Goal: Information Seeking & Learning: Learn about a topic

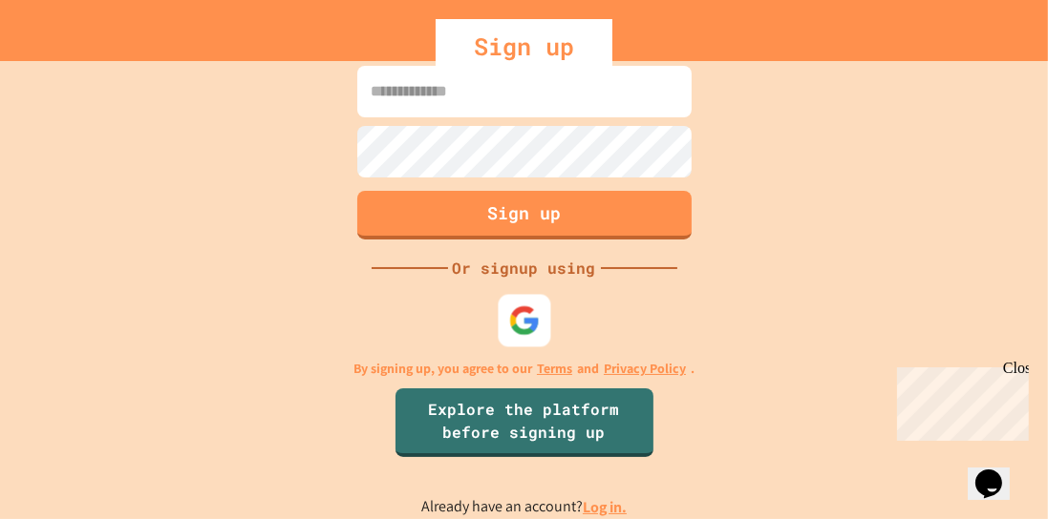
click at [546, 316] on div at bounding box center [524, 321] width 53 height 53
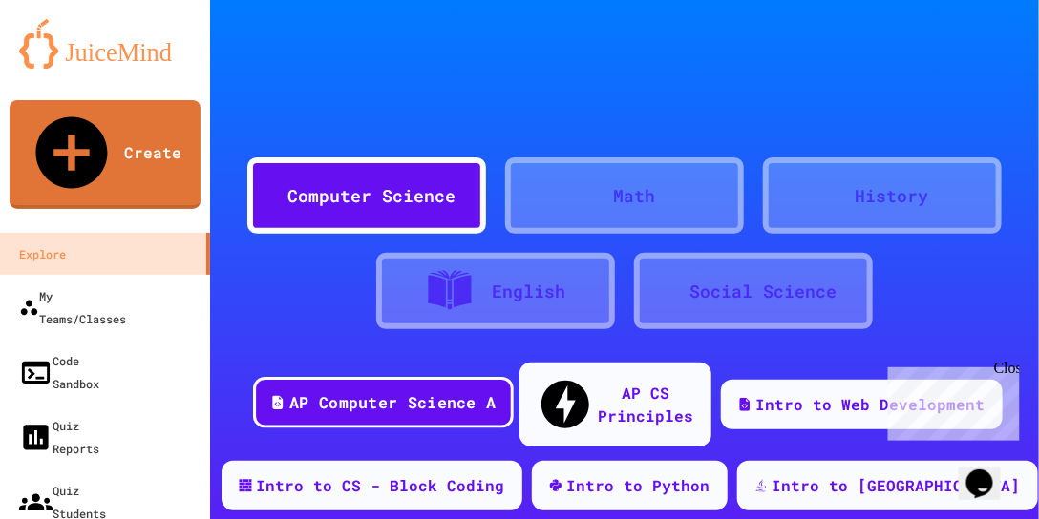
click at [350, 392] on div "AP Computer Science A" at bounding box center [392, 404] width 206 height 24
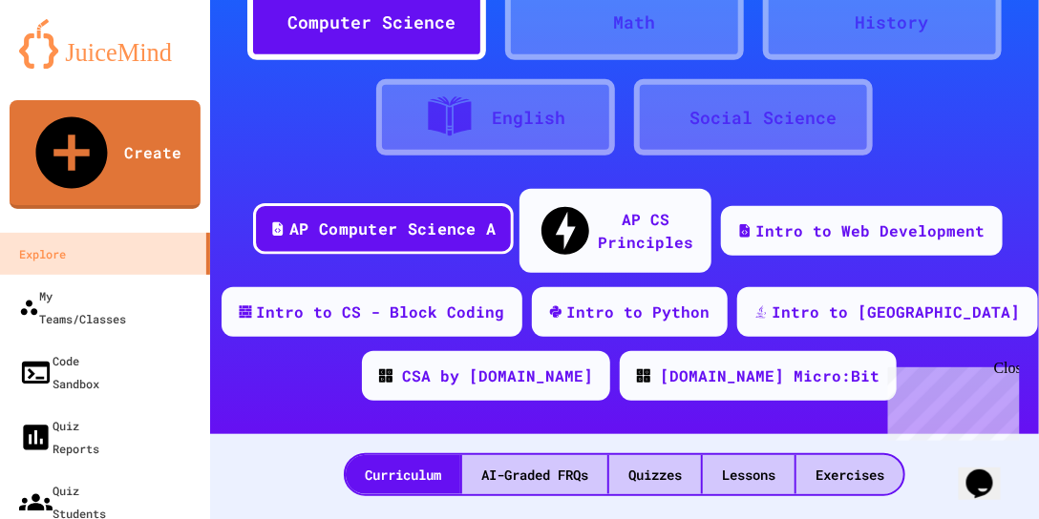
scroll to position [218, 0]
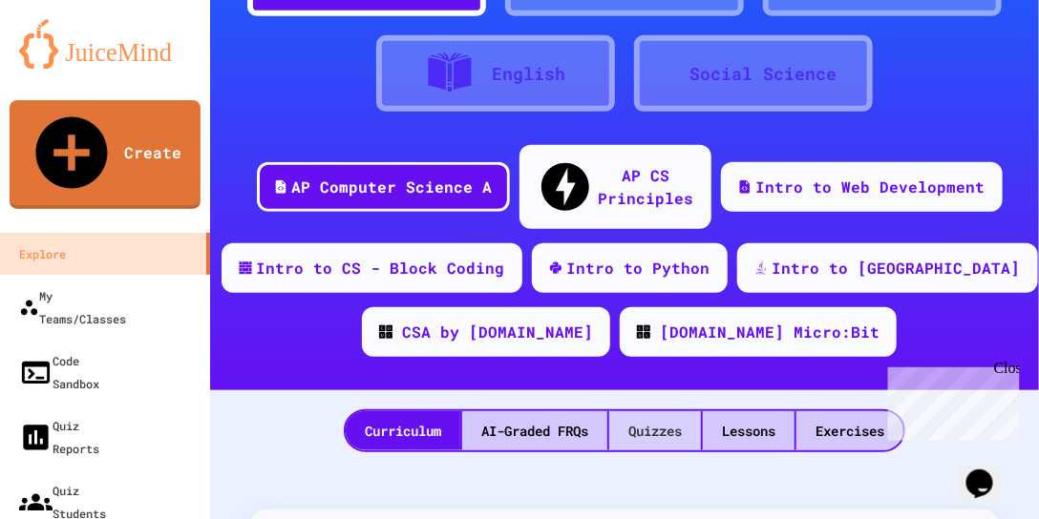
click at [688, 412] on div "Quizzes" at bounding box center [655, 431] width 92 height 39
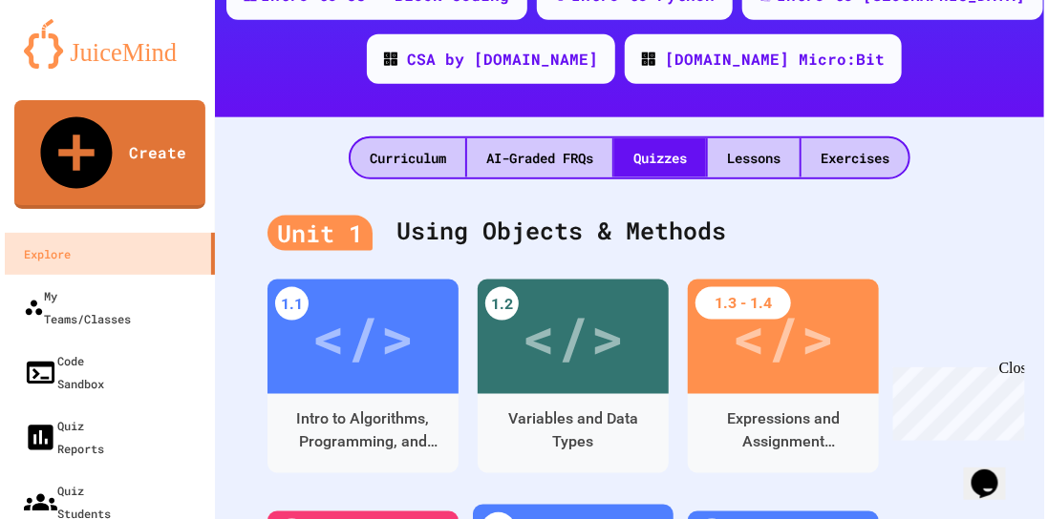
scroll to position [491, 0]
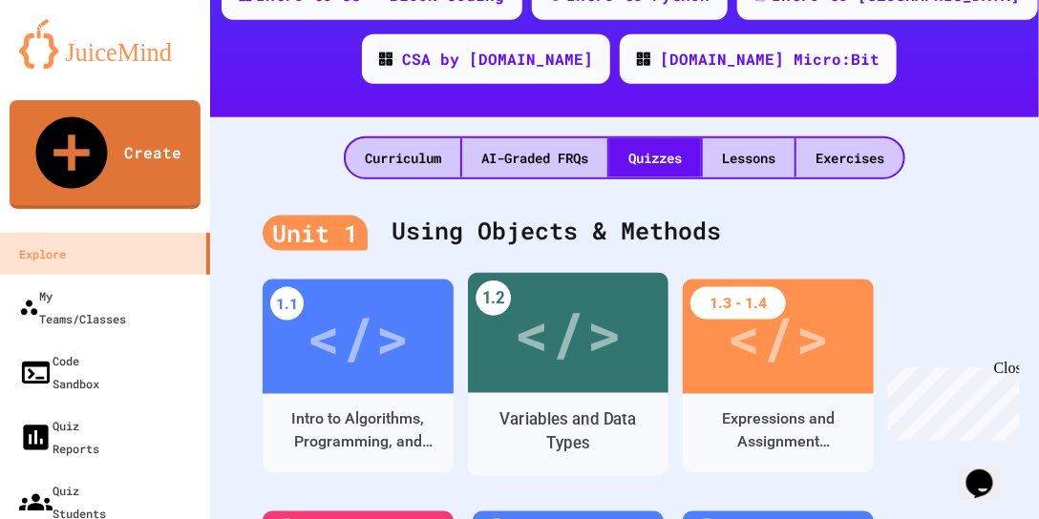
click at [594, 318] on div "</>" at bounding box center [568, 333] width 108 height 91
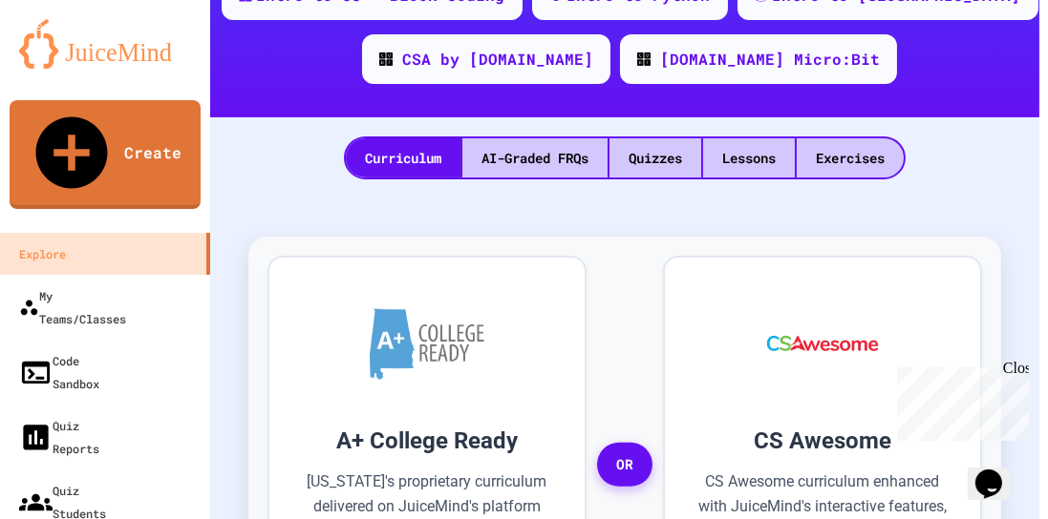
scroll to position [586, 0]
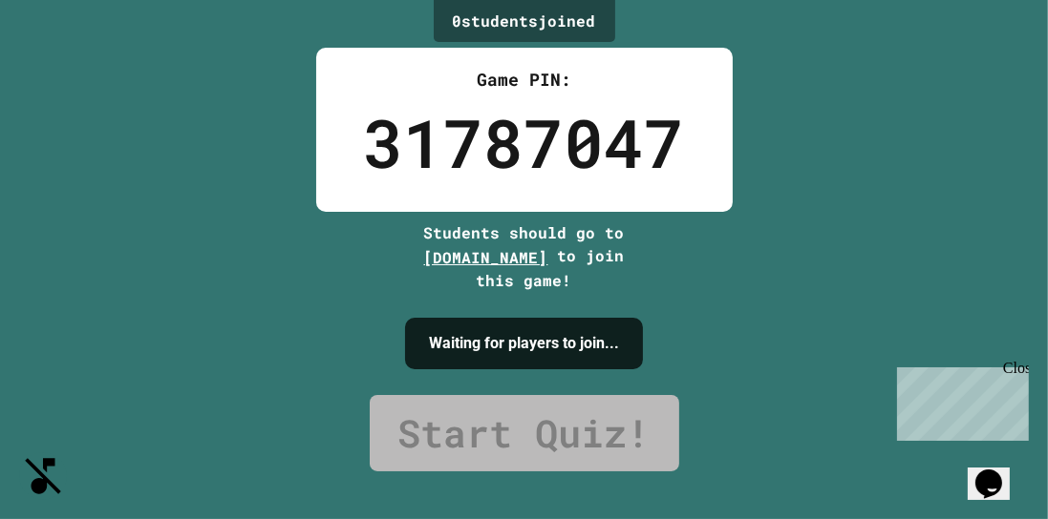
click at [14, 464] on button "SpeedDial basic example" at bounding box center [14, 464] width 0 height 0
click at [39, 494] on icon "Change Music" at bounding box center [27, 505] width 23 height 23
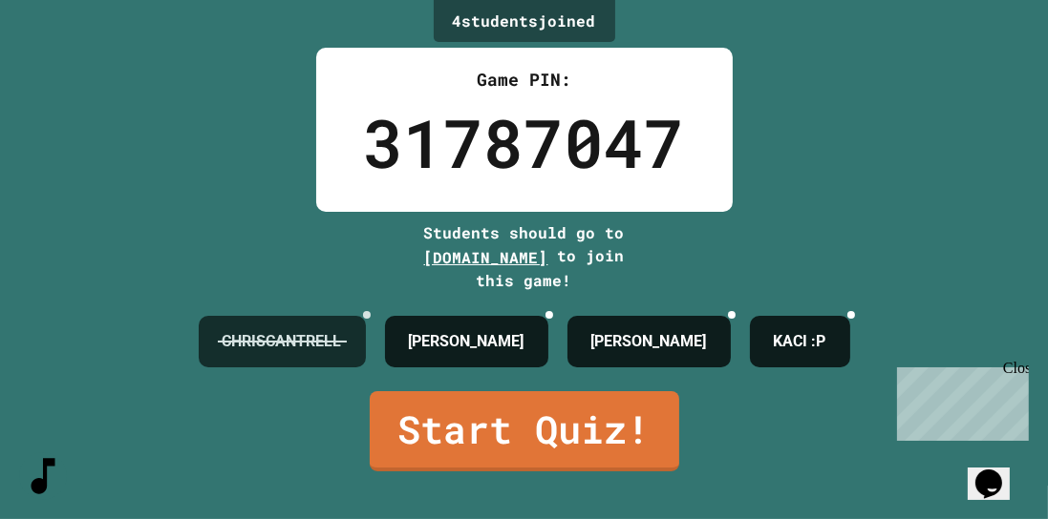
click at [328, 330] on h4 "CHRISCANTRELL" at bounding box center [281, 341] width 119 height 23
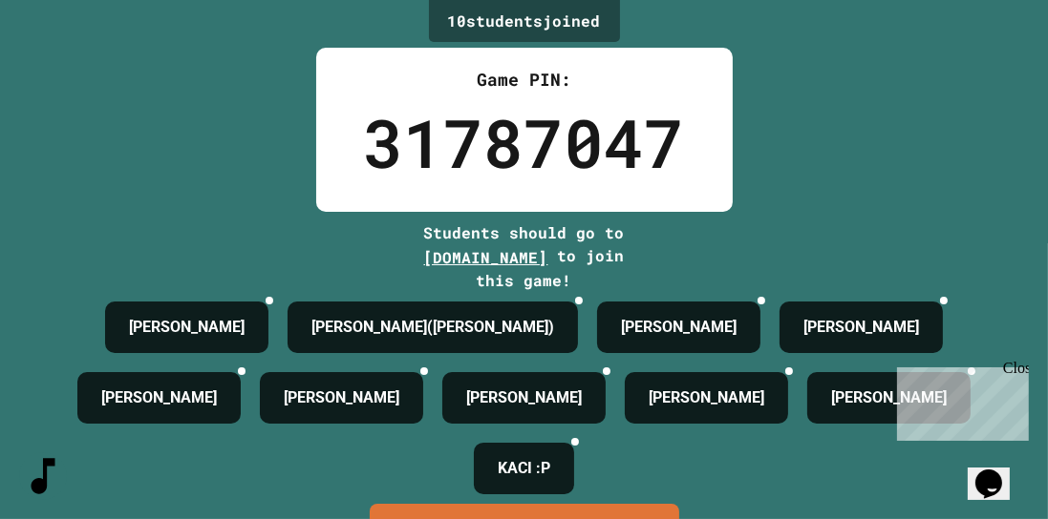
click at [1013, 366] on div "Close" at bounding box center [1014, 371] width 24 height 24
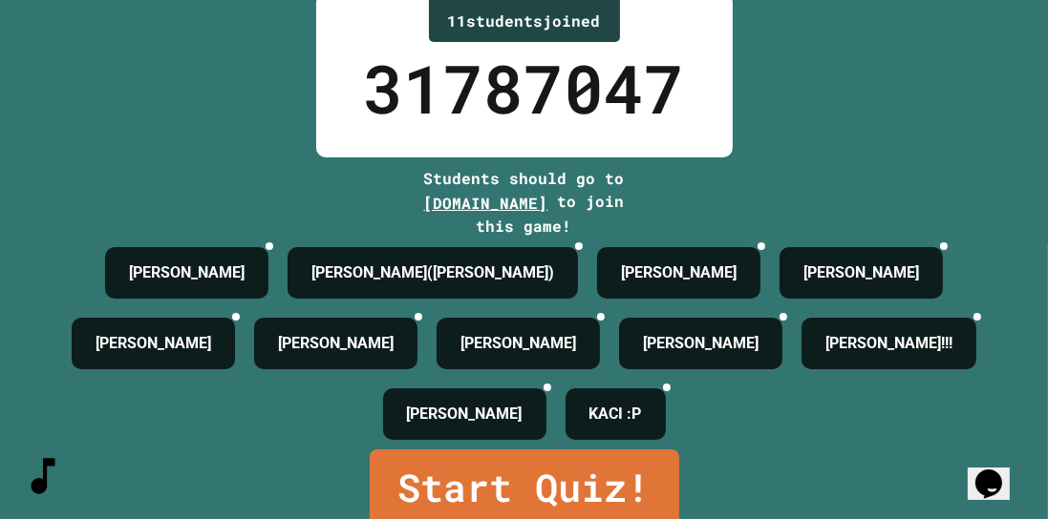
scroll to position [109, 0]
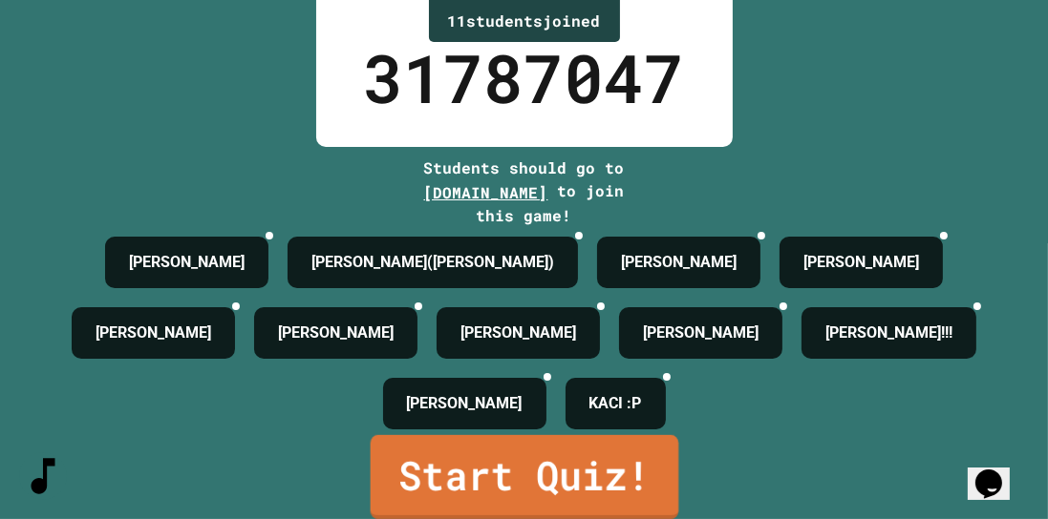
click at [417, 482] on link "Start Quiz!" at bounding box center [524, 477] width 308 height 84
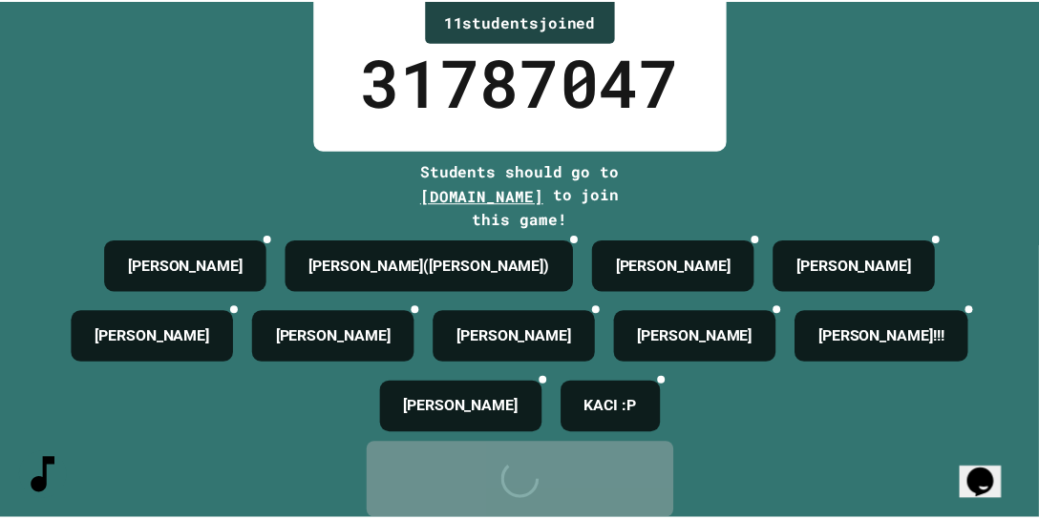
scroll to position [0, 0]
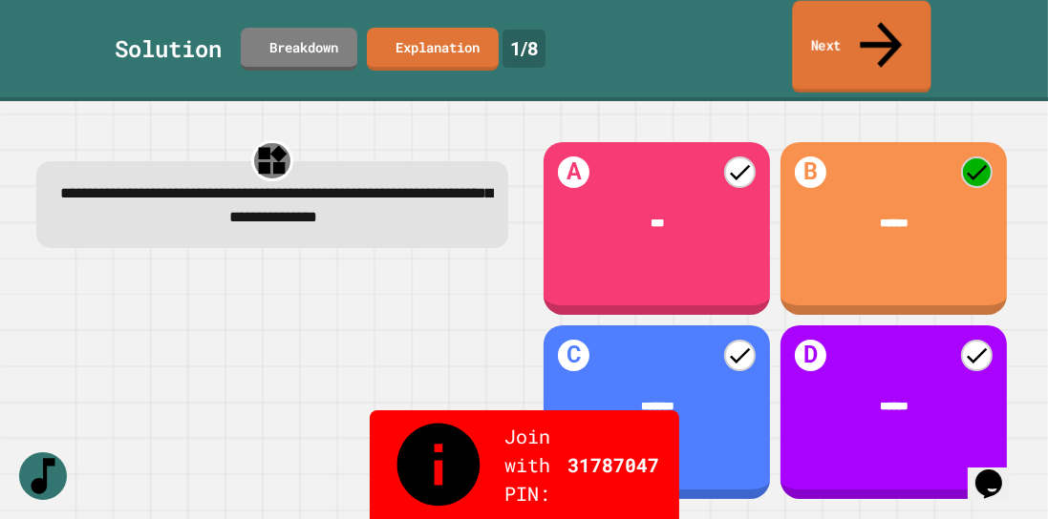
click at [887, 15] on icon at bounding box center [880, 45] width 63 height 68
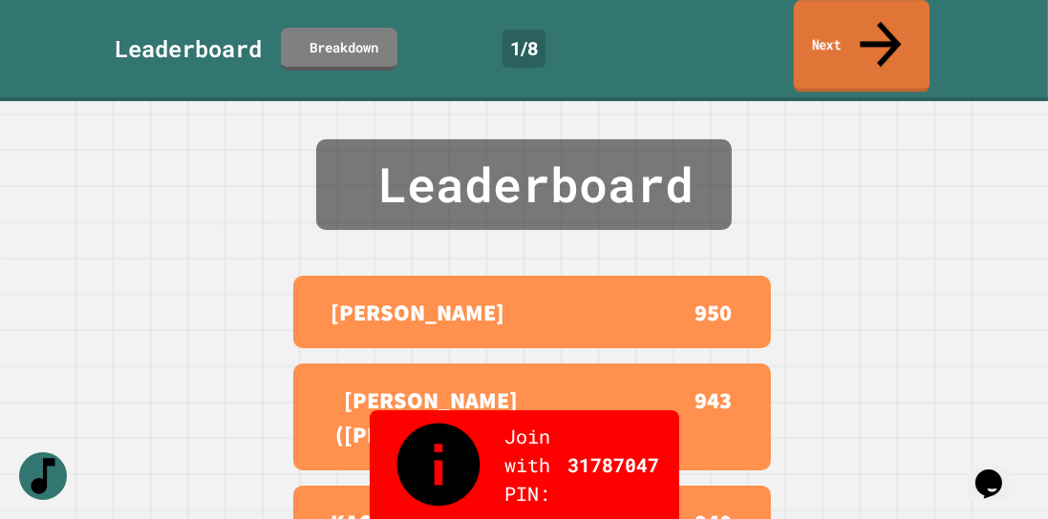
click at [887, 19] on icon at bounding box center [881, 45] width 62 height 68
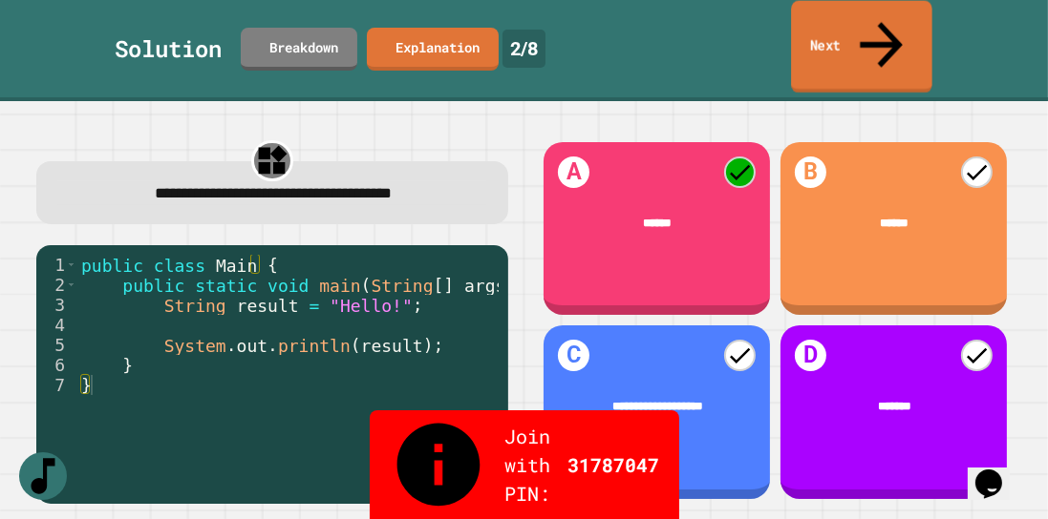
click at [867, 27] on link "Next" at bounding box center [861, 47] width 141 height 93
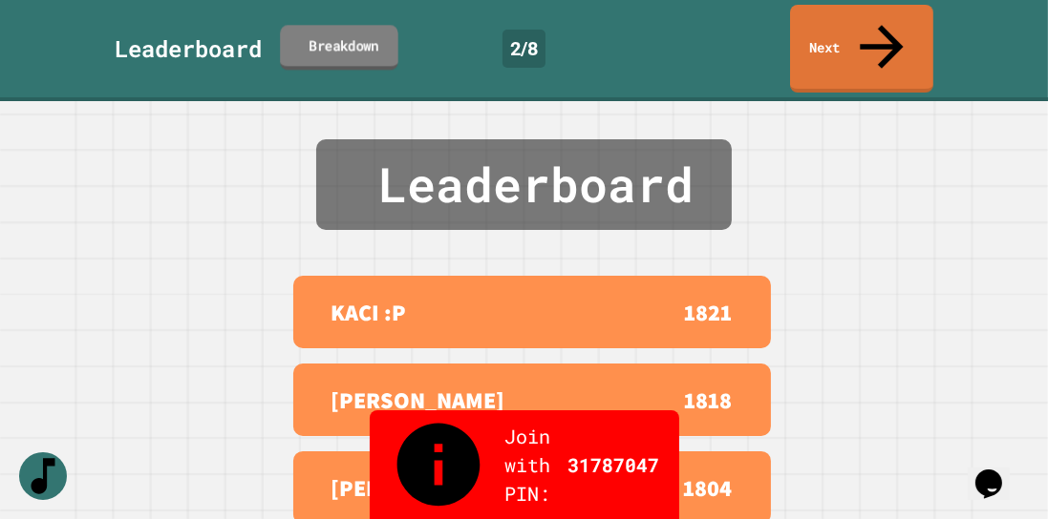
click at [327, 25] on link "Breakdown" at bounding box center [339, 47] width 118 height 45
click at [877, 30] on icon at bounding box center [881, 45] width 64 height 68
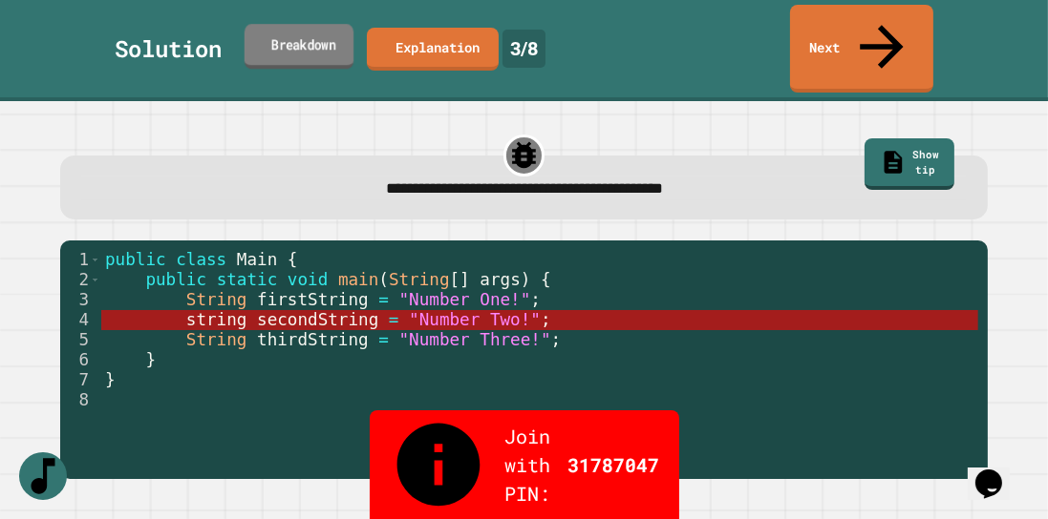
click at [267, 24] on link "Breakdown" at bounding box center [298, 46] width 109 height 45
click at [826, 32] on link "Next" at bounding box center [861, 47] width 145 height 93
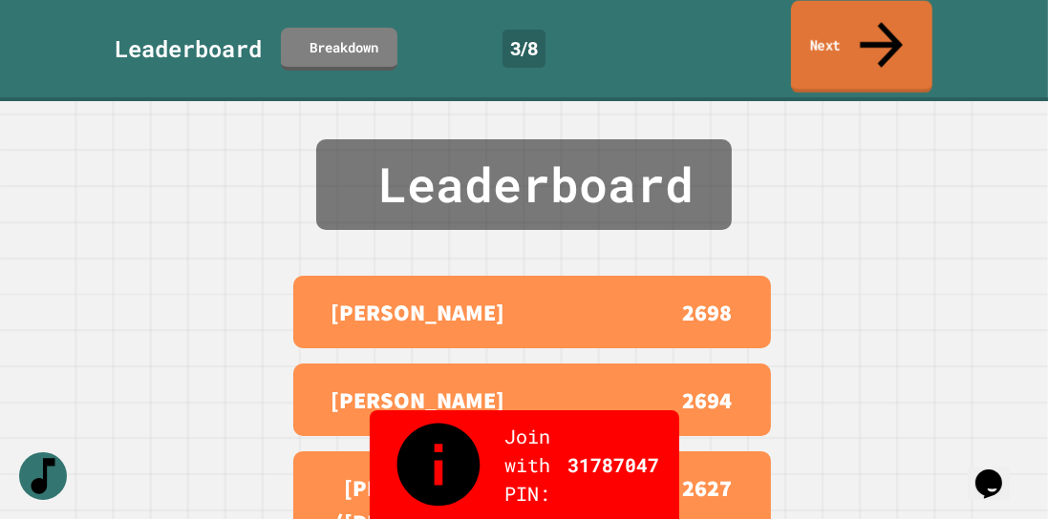
click at [827, 21] on link "Next" at bounding box center [861, 47] width 141 height 93
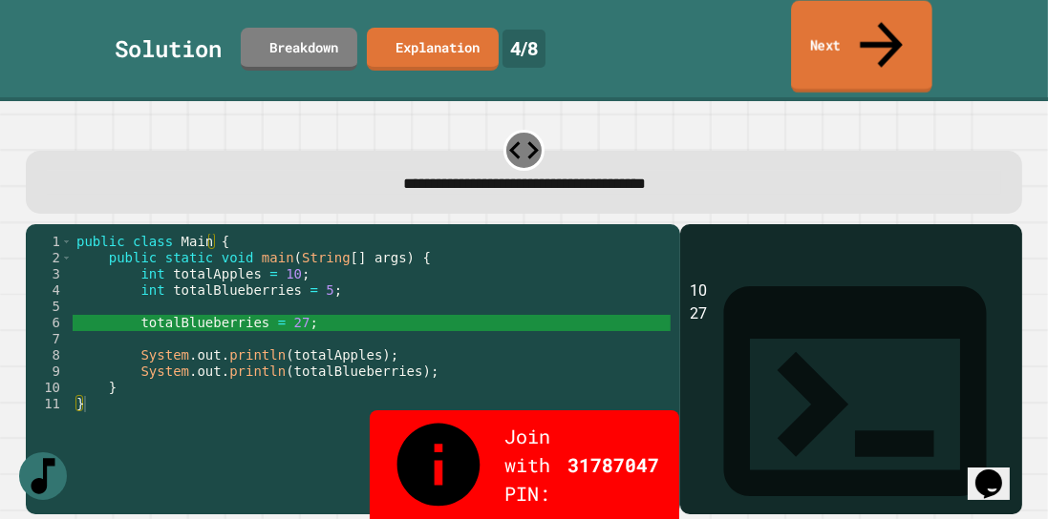
click at [863, 43] on link "Next" at bounding box center [861, 47] width 141 height 93
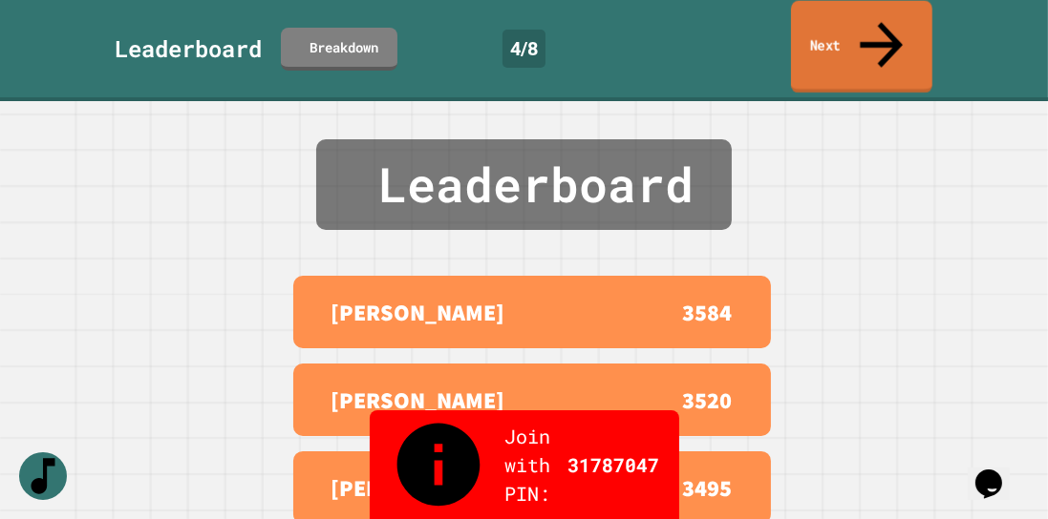
click at [863, 32] on link "Next" at bounding box center [861, 47] width 141 height 93
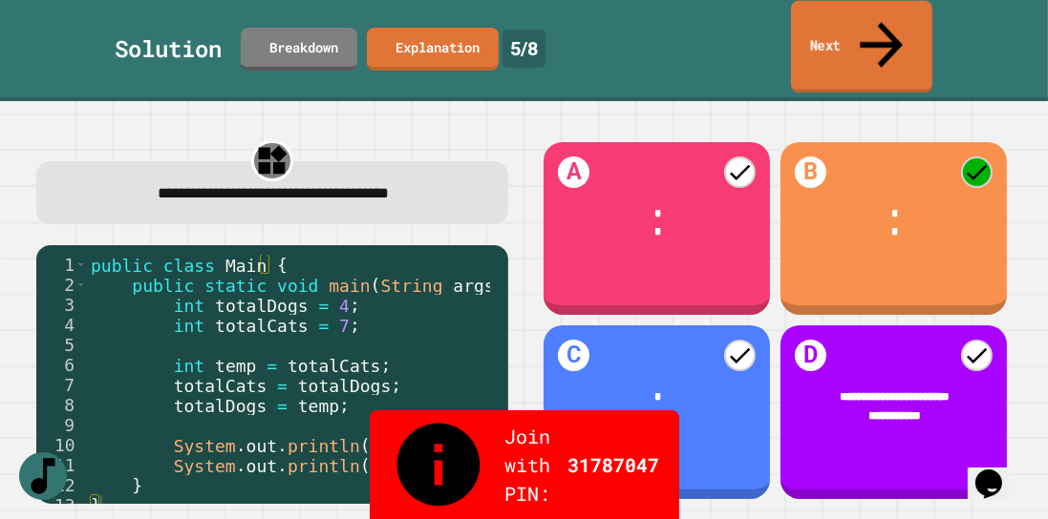
click at [828, 28] on link "Next" at bounding box center [861, 47] width 141 height 93
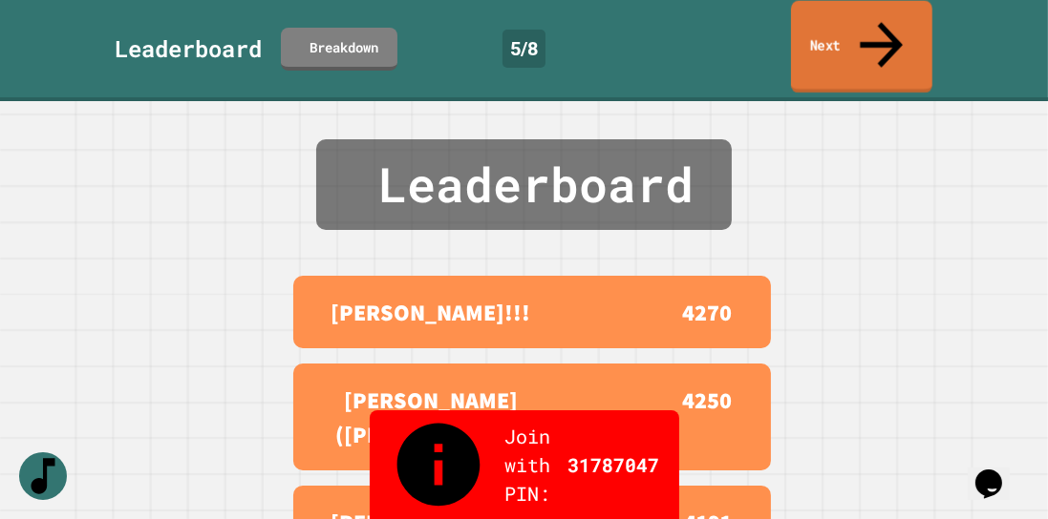
click at [828, 28] on link "Next" at bounding box center [861, 47] width 141 height 93
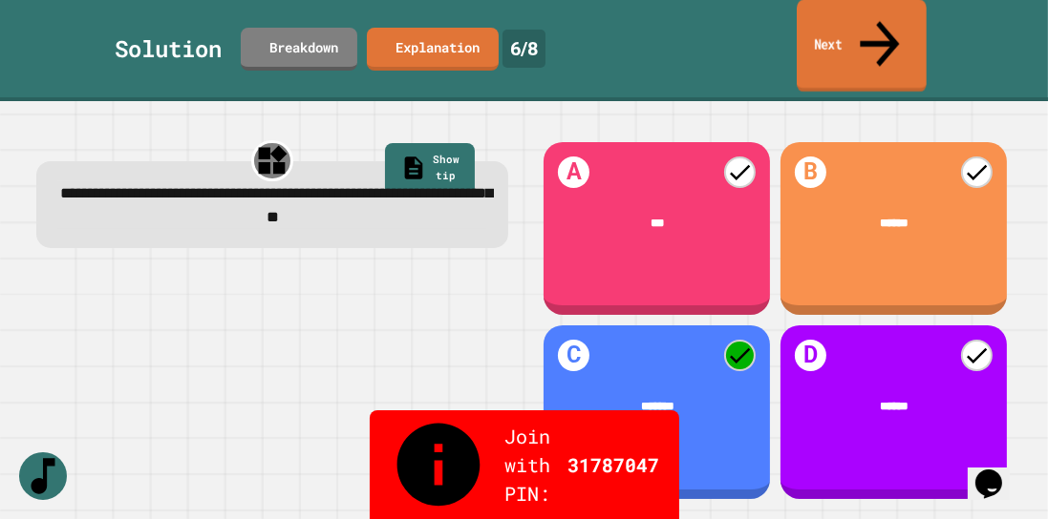
click at [817, 10] on link "Next" at bounding box center [861, 46] width 130 height 93
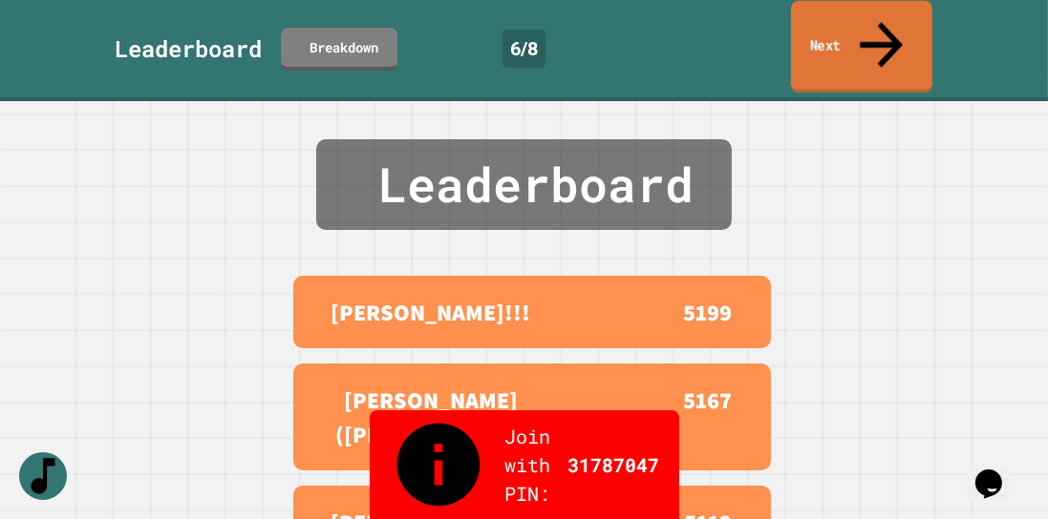
click at [817, 11] on link "Next" at bounding box center [861, 47] width 141 height 93
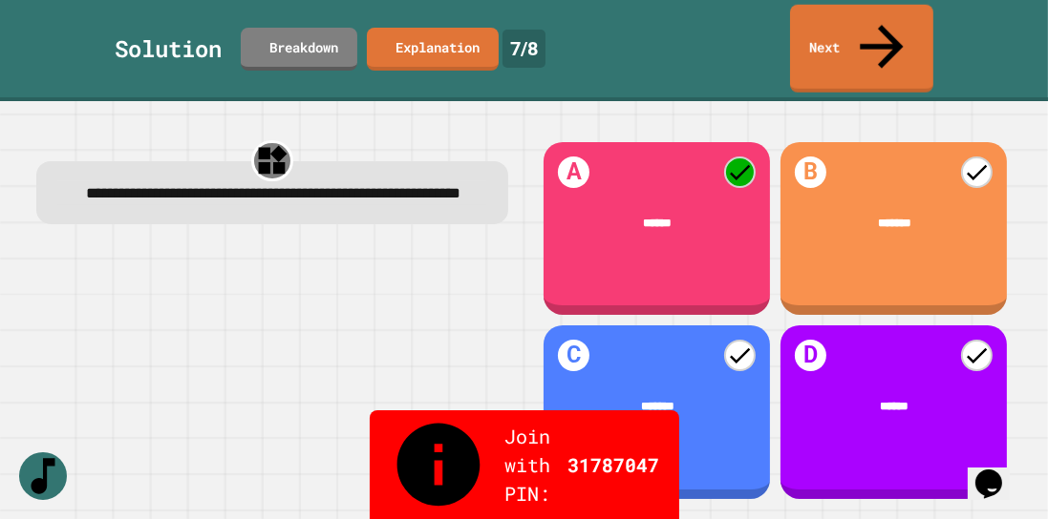
click at [773, 0] on div "Solution Breakdown Explanation 7 / 8 Next" at bounding box center [524, 50] width 1048 height 101
click at [811, 13] on link "Next" at bounding box center [861, 47] width 145 height 93
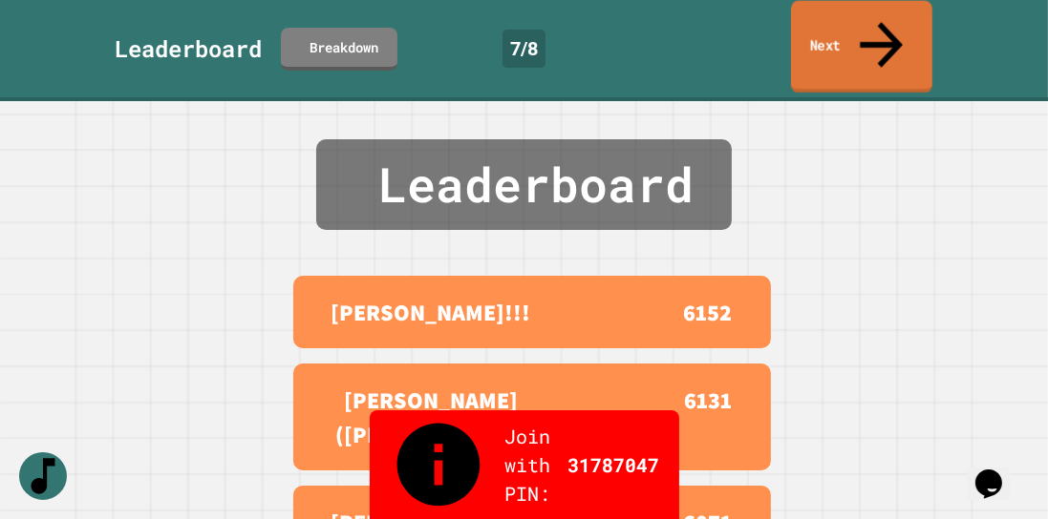
click at [813, 23] on link "Next" at bounding box center [861, 47] width 141 height 93
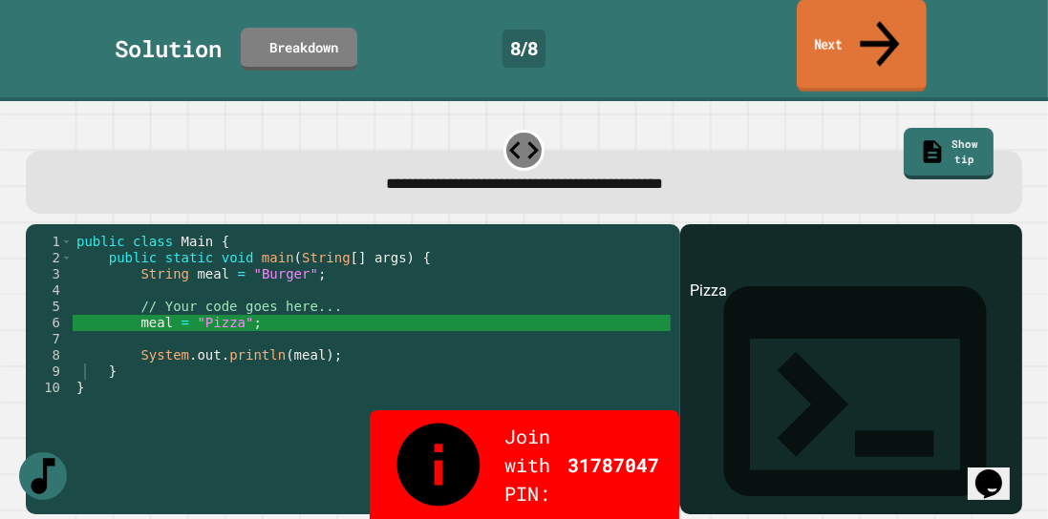
click at [886, 32] on icon at bounding box center [879, 44] width 59 height 68
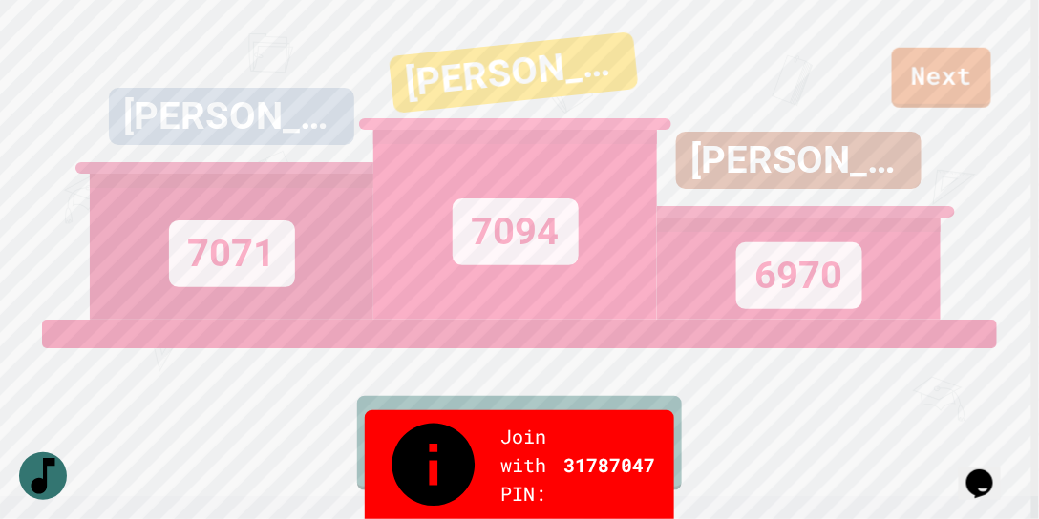
click at [938, 83] on div "[PERSON_NAME]([PERSON_NAME]) 7071 [PERSON_NAME]!!! 7094 ADDISON G 6970" at bounding box center [519, 160] width 859 height 320
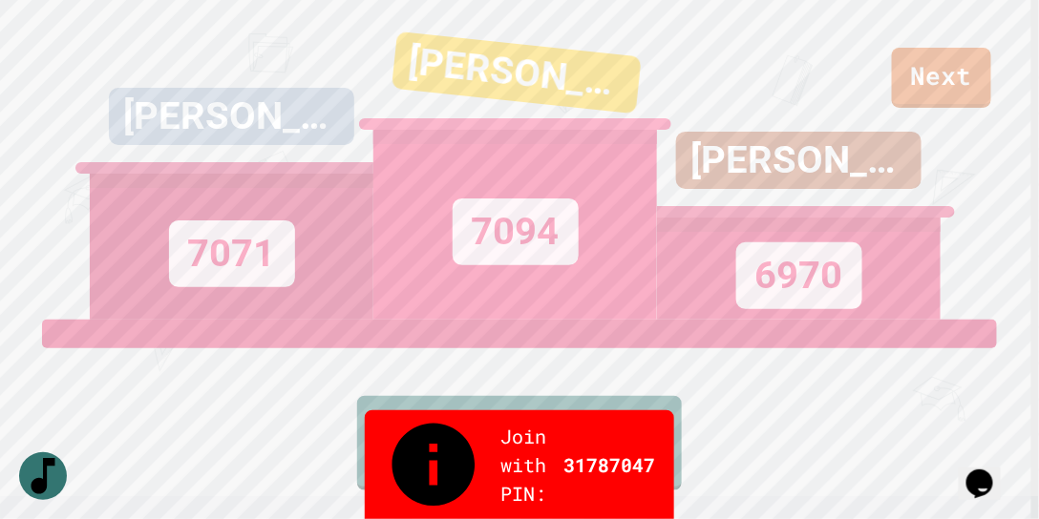
click at [937, 88] on div "[PERSON_NAME]([PERSON_NAME]) 7071 [PERSON_NAME]!!! 7094 ADDISON G 6970" at bounding box center [519, 160] width 859 height 320
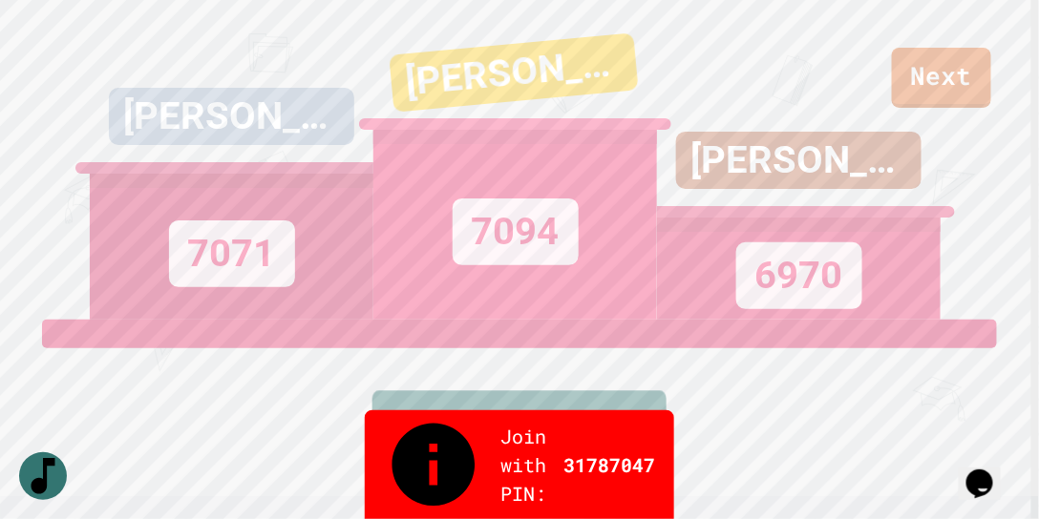
click at [569, 437] on link "View leaderboard" at bounding box center [519, 440] width 294 height 99
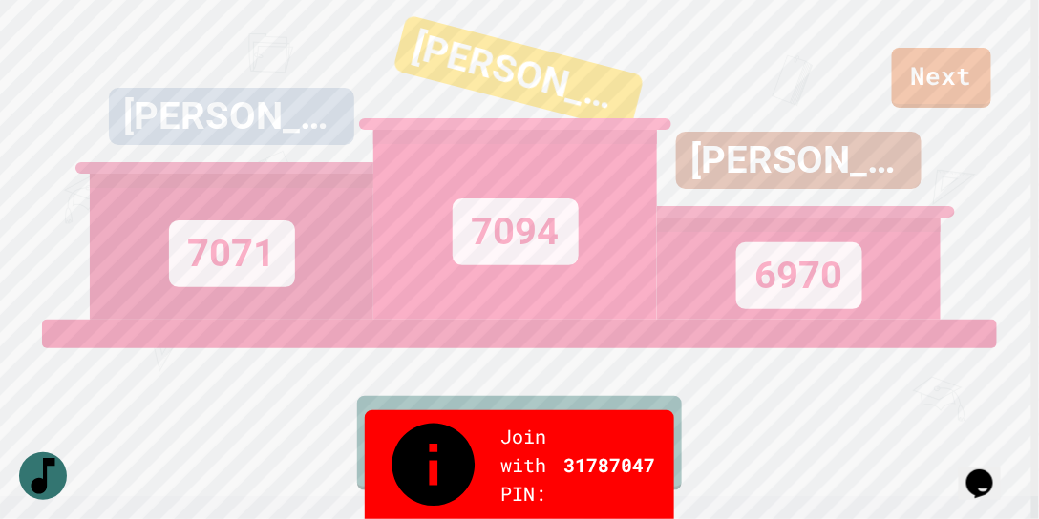
click at [933, 86] on div "ADDISON G 6970" at bounding box center [799, 160] width 284 height 320
click at [932, 73] on div "ADDISON G 6970" at bounding box center [799, 160] width 284 height 320
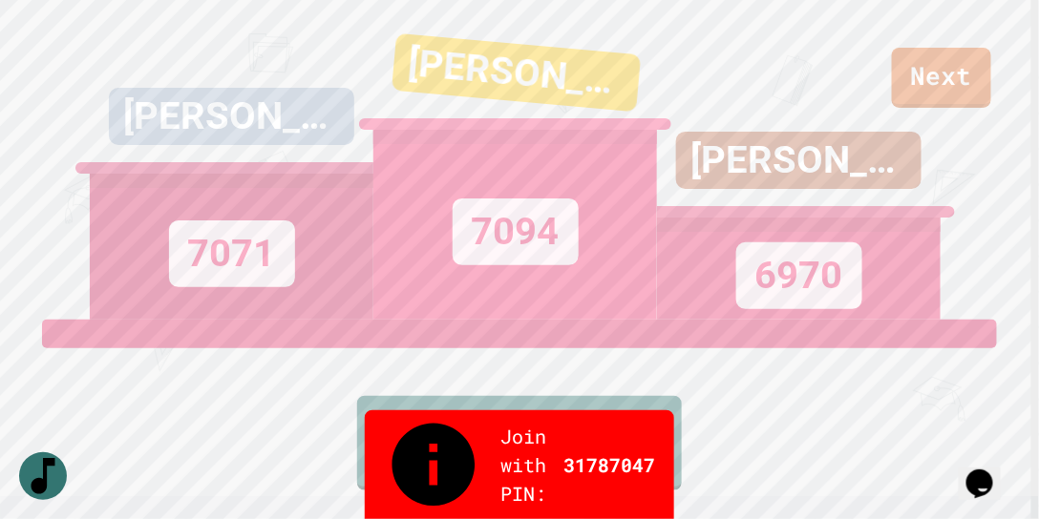
click at [932, 73] on div "ADDISON G 6970" at bounding box center [799, 160] width 284 height 320
